Goal: Navigation & Orientation: Find specific page/section

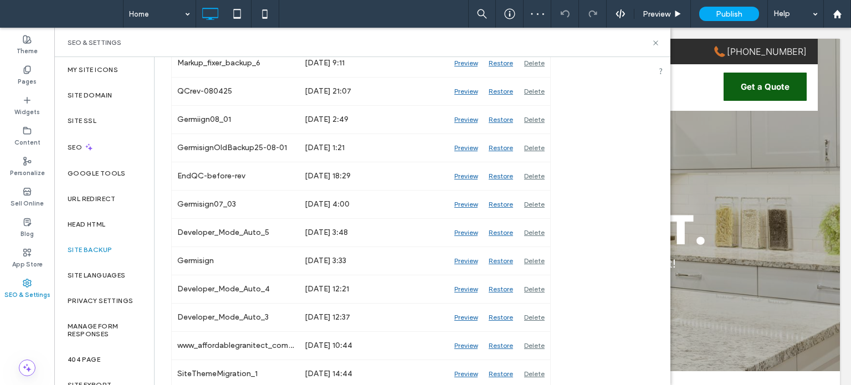
scroll to position [225, 0]
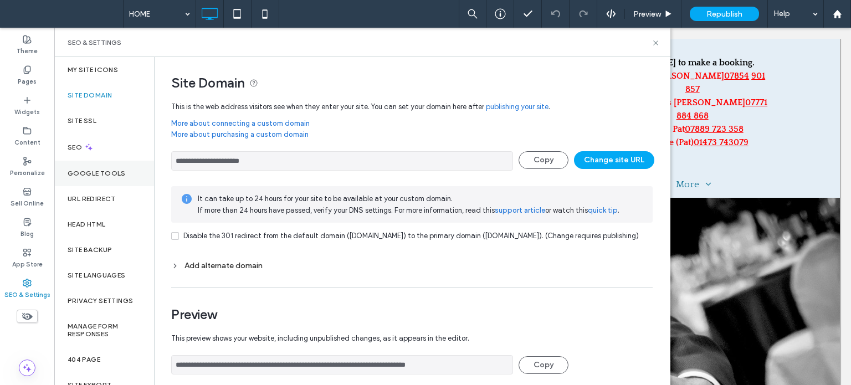
drag, startPoint x: 288, startPoint y: 162, endPoint x: 126, endPoint y: 163, distance: 161.8
click at [126, 163] on div "**********" at bounding box center [362, 221] width 616 height 328
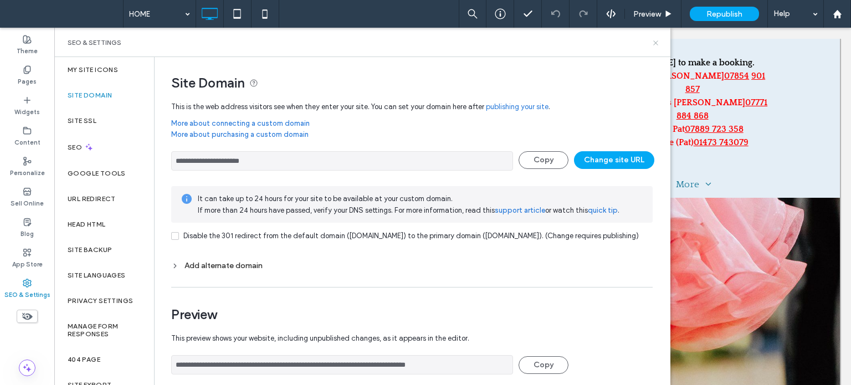
click at [651, 39] on icon at bounding box center [655, 43] width 8 height 8
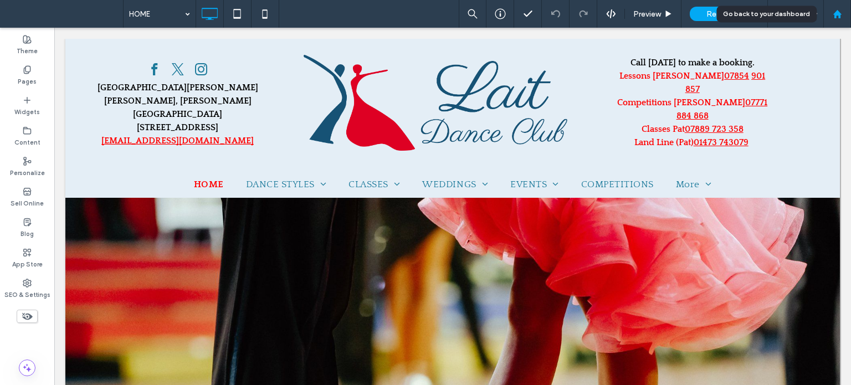
click at [836, 15] on use at bounding box center [837, 13] width 8 height 8
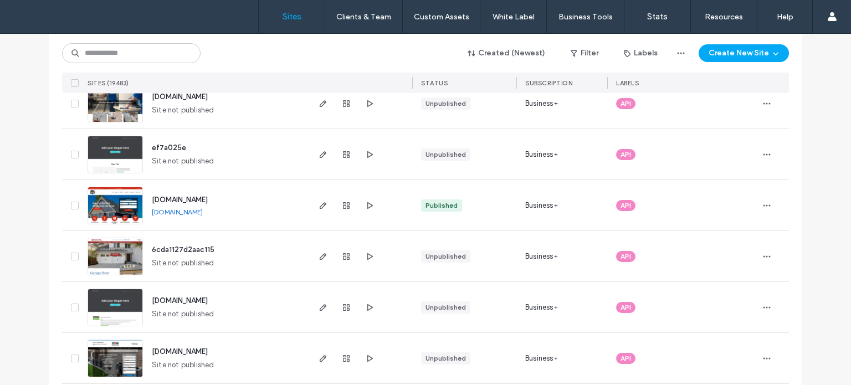
scroll to position [2327, 0]
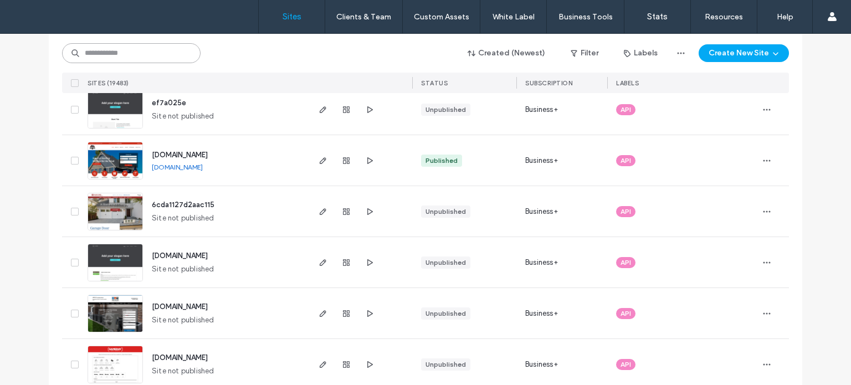
click at [126, 44] on input at bounding box center [131, 53] width 138 height 20
click at [126, 48] on input at bounding box center [131, 53] width 138 height 20
click at [126, 52] on input at bounding box center [131, 53] width 138 height 20
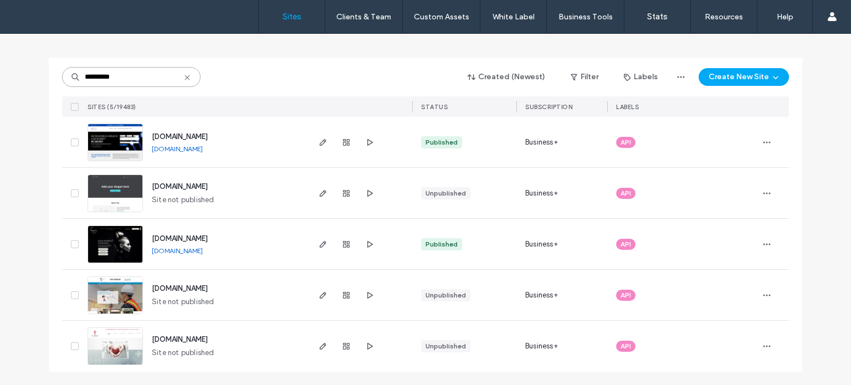
scroll to position [51, 0]
type input "*********"
click at [101, 244] on img at bounding box center [115, 264] width 54 height 75
